Goal: Find specific page/section: Find specific page/section

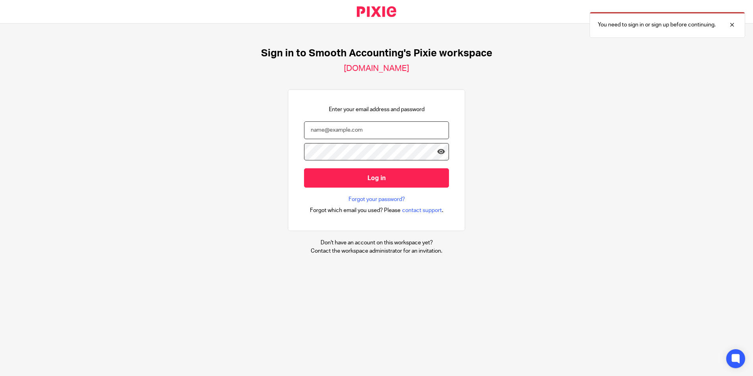
click at [355, 128] on input "email" at bounding box center [376, 130] width 145 height 18
click at [304, 168] on input "Log in" at bounding box center [376, 177] width 145 height 19
type input "tricia@smoothaccounting.co.uk"
click at [304, 168] on input "Log in" at bounding box center [376, 177] width 145 height 19
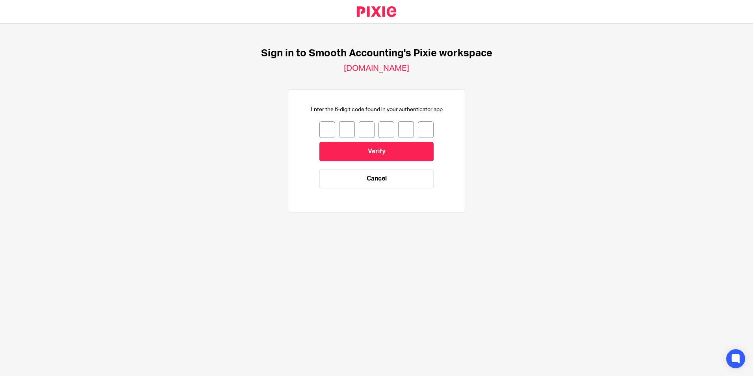
drag, startPoint x: 316, startPoint y: 131, endPoint x: 320, endPoint y: 130, distance: 4.1
click at [319, 131] on input "number" at bounding box center [327, 129] width 16 height 17
type input "2"
type input "1"
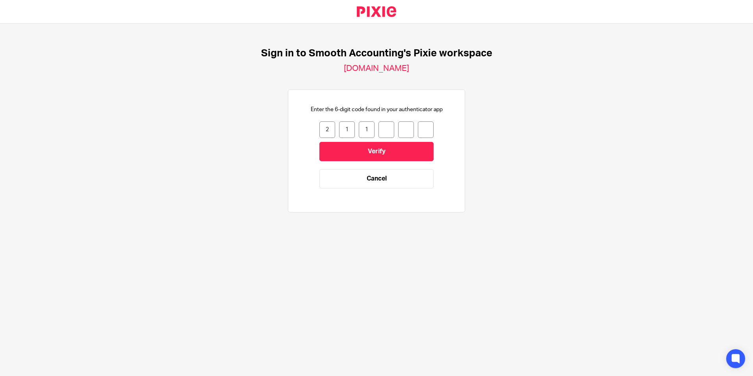
type input "2"
type input "0"
type input "6"
click at [355, 153] on input "Verify" at bounding box center [376, 151] width 114 height 19
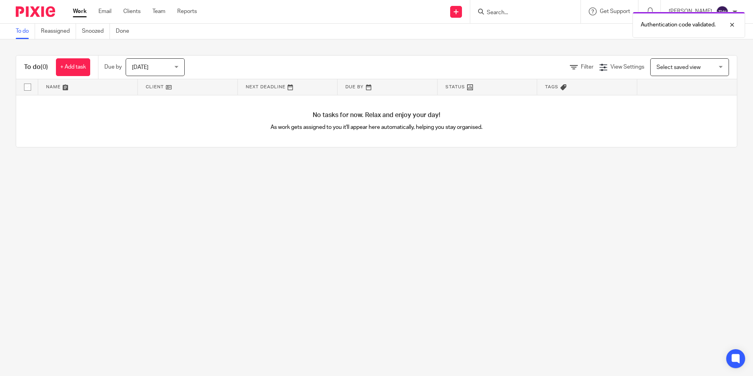
click at [517, 13] on div "Authentication code validated." at bounding box center [560, 23] width 368 height 30
click at [731, 24] on div at bounding box center [725, 24] width 21 height 9
click at [527, 13] on input "Search" at bounding box center [521, 12] width 71 height 7
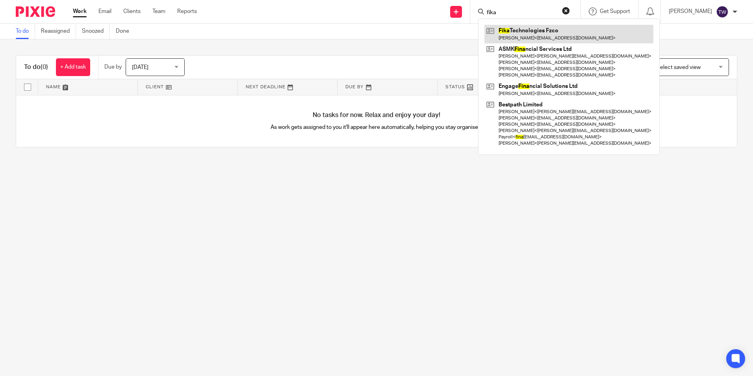
type input "fika"
click at [546, 33] on link at bounding box center [568, 34] width 169 height 18
